Goal: Task Accomplishment & Management: Use online tool/utility

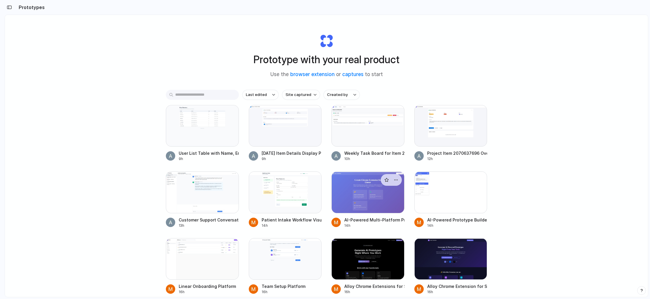
click at [370, 185] on div at bounding box center [368, 191] width 73 height 41
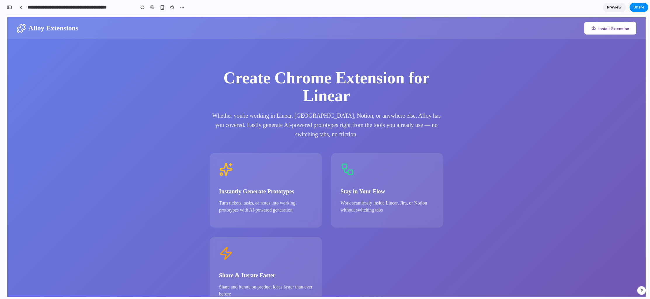
scroll to position [0, 0]
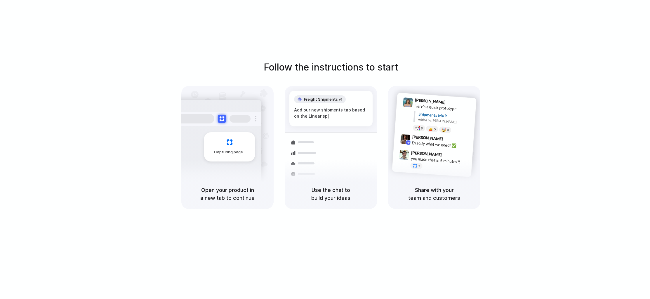
click at [580, 110] on div "Follow the instructions to start Capturing page Open your product in a new tab …" at bounding box center [331, 134] width 650 height 148
click at [509, 24] on div "Follow the instructions to start Capturing page Open your product in a new tab …" at bounding box center [331, 155] width 662 height 310
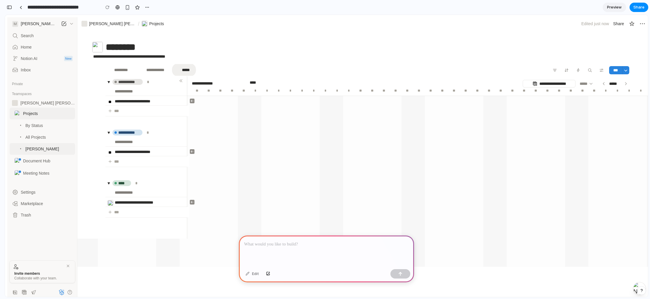
click at [341, 257] on div at bounding box center [326, 250] width 175 height 31
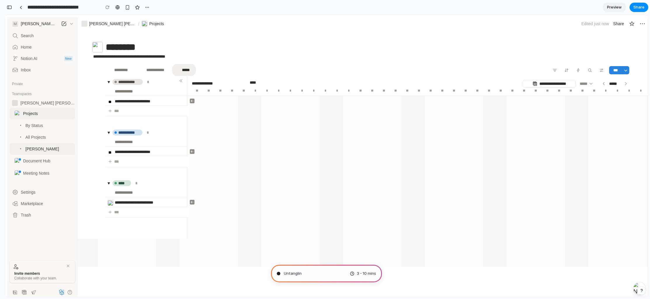
click at [187, 96] on div at bounding box center [219, 100] width 64 height 9
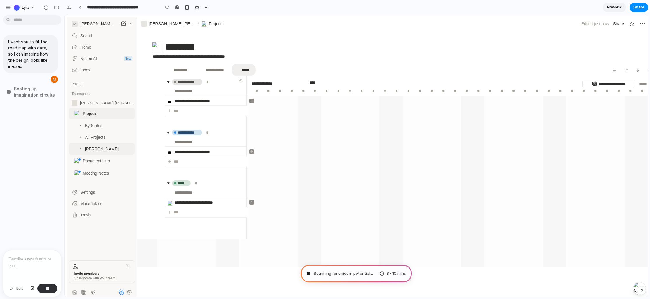
type input "**********"
